Goal: Transaction & Acquisition: Purchase product/service

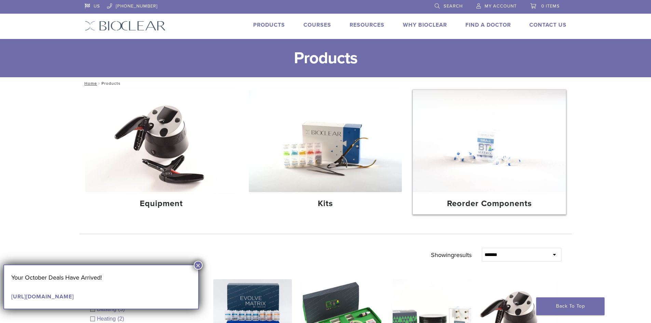
click at [506, 203] on h4 "Reorder Components" at bounding box center [490, 204] width 142 height 12
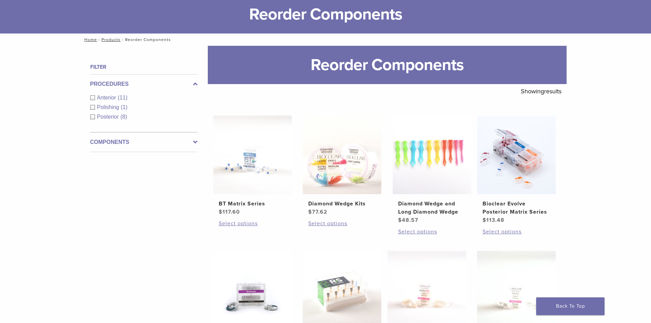
scroll to position [34, 0]
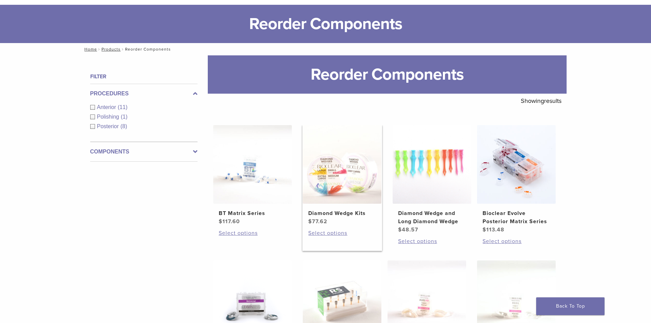
click at [350, 171] on img at bounding box center [342, 164] width 79 height 79
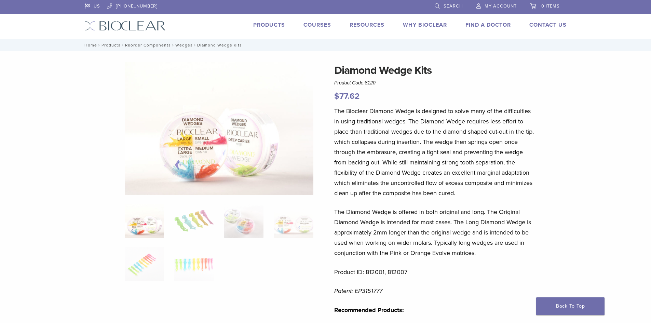
click at [232, 155] on img at bounding box center [219, 128] width 189 height 133
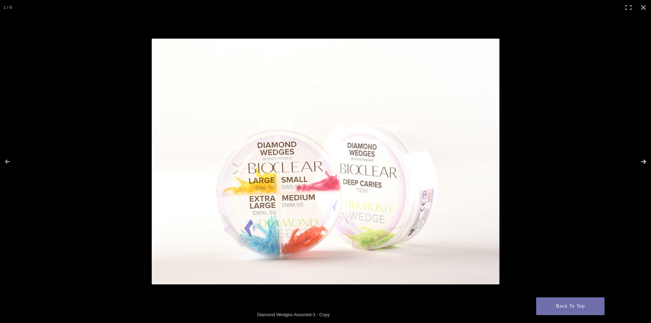
click at [645, 163] on button "Next (arrow right)" at bounding box center [640, 162] width 24 height 34
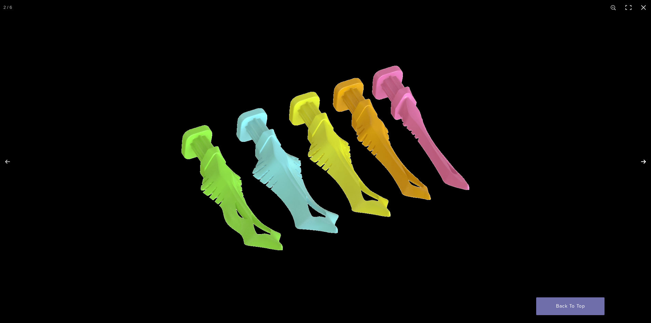
click at [644, 163] on button "Next (arrow right)" at bounding box center [640, 162] width 24 height 34
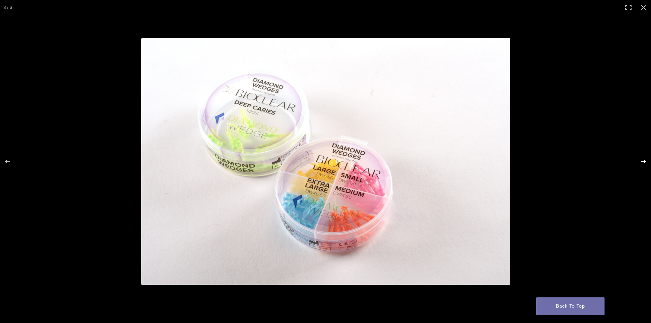
click at [644, 162] on button "Next (arrow right)" at bounding box center [640, 162] width 24 height 34
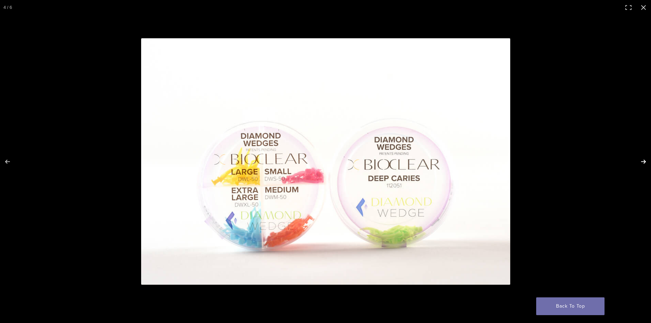
click at [644, 162] on button "Next (arrow right)" at bounding box center [640, 162] width 24 height 34
